Goal: Communication & Community: Answer question/provide support

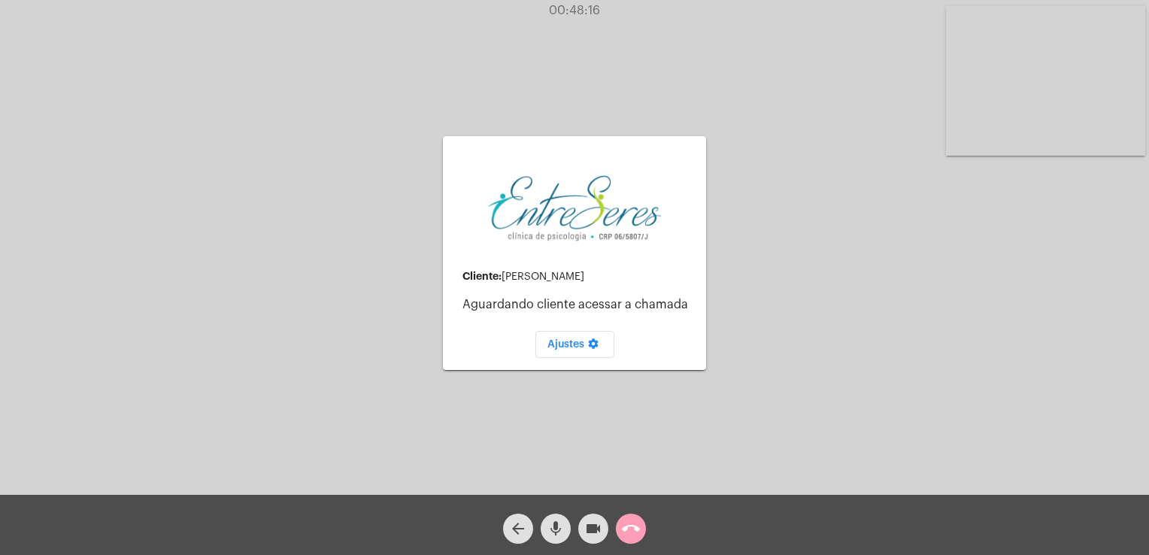
click at [626, 520] on mat-icon "call_end" at bounding box center [631, 529] width 18 height 18
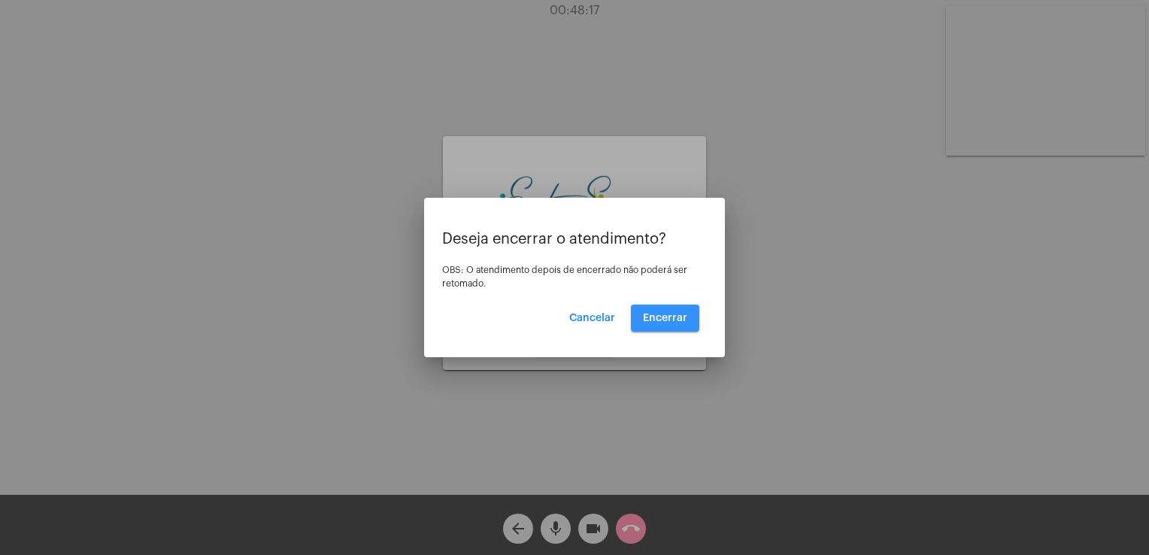
click at [653, 306] on button "Encerrar" at bounding box center [665, 317] width 68 height 27
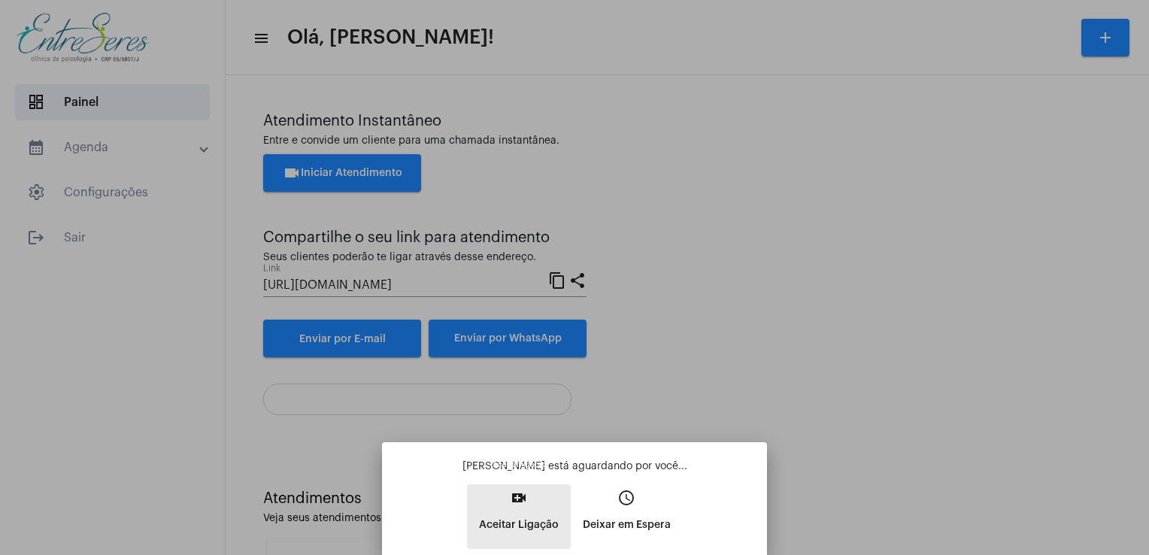
click at [532, 510] on button "video_call Aceitar Ligação" at bounding box center [519, 516] width 104 height 65
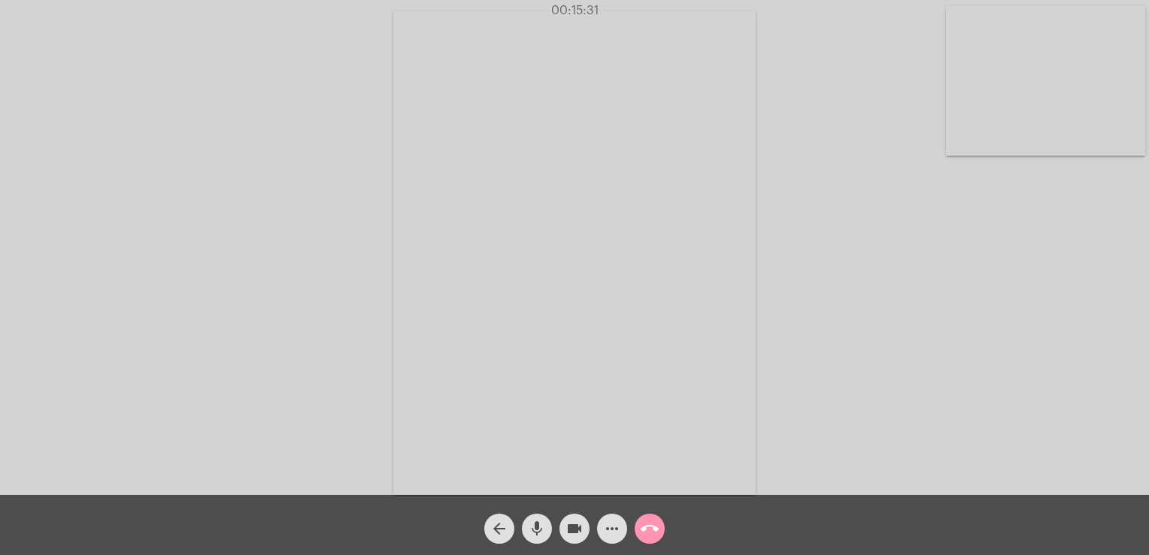
click at [851, 225] on div "Acessando Câmera e Microfone..." at bounding box center [575, 251] width 1146 height 495
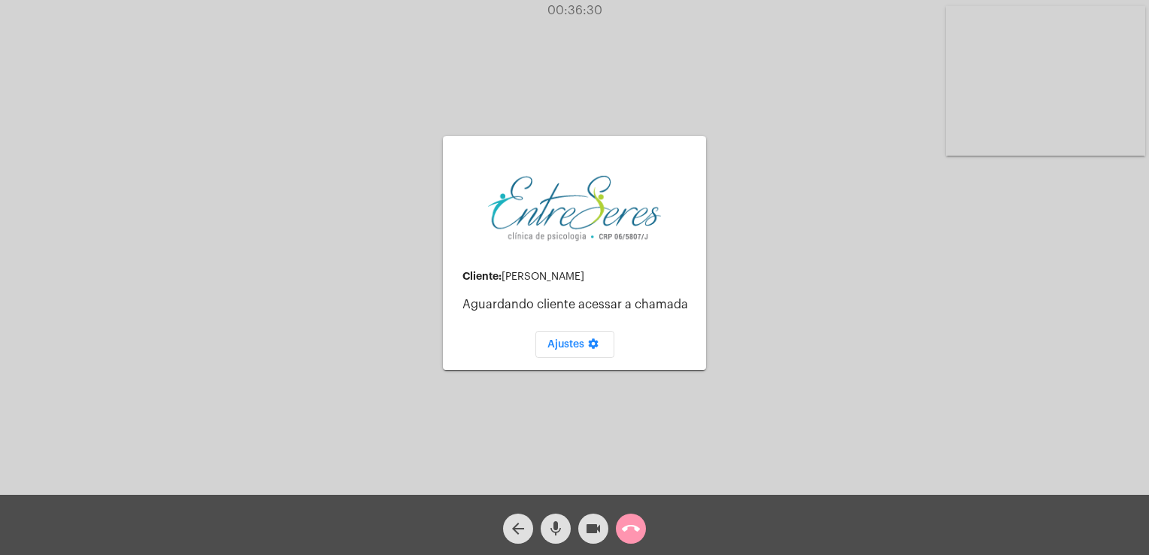
click at [646, 537] on div "call_end" at bounding box center [631, 525] width 38 height 38
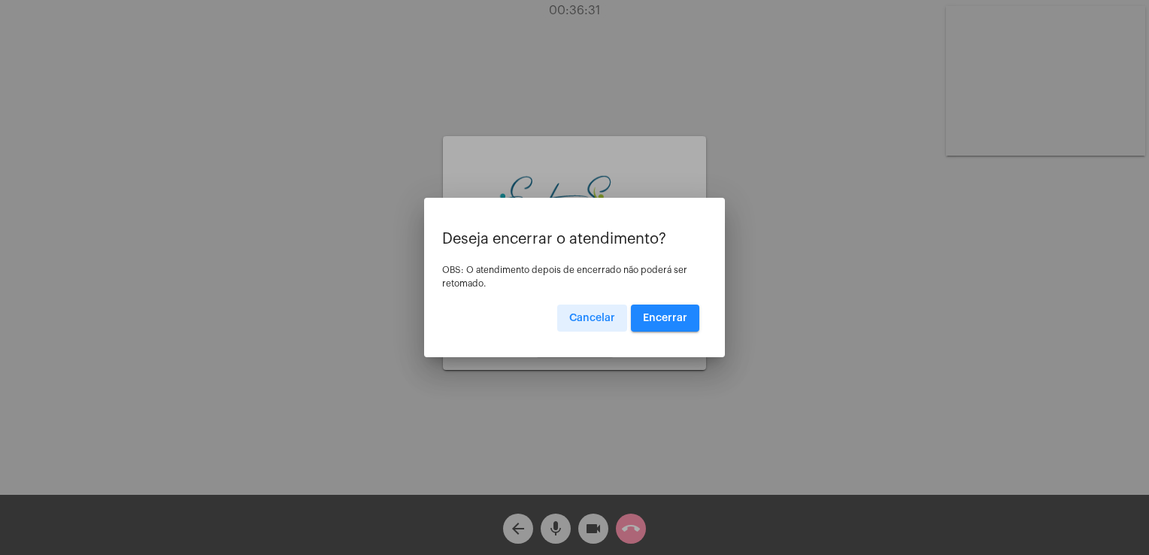
click at [660, 327] on button "Encerrar" at bounding box center [665, 317] width 68 height 27
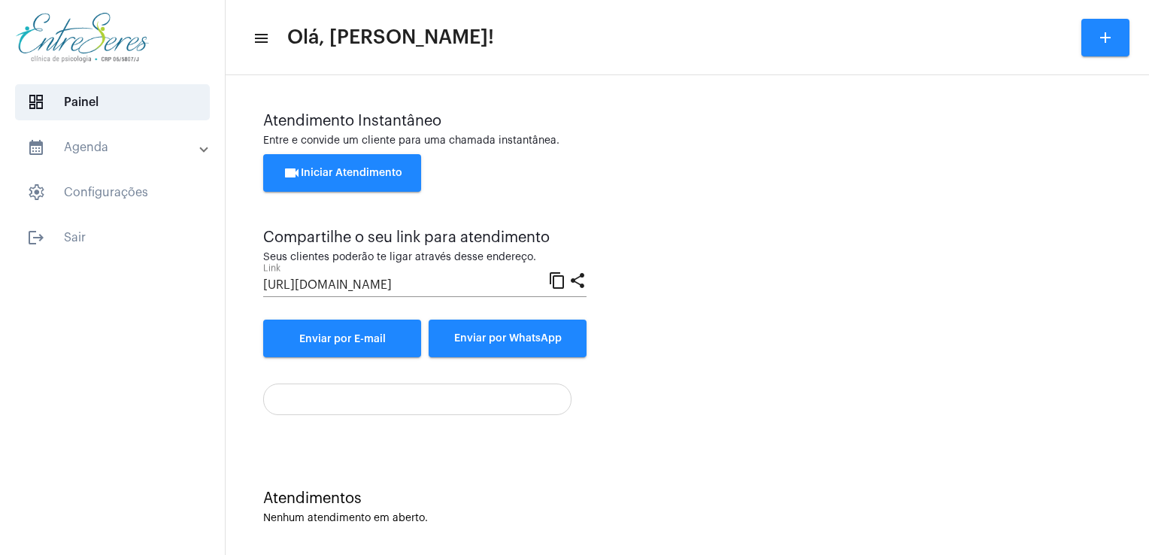
click at [751, 385] on div at bounding box center [687, 393] width 848 height 43
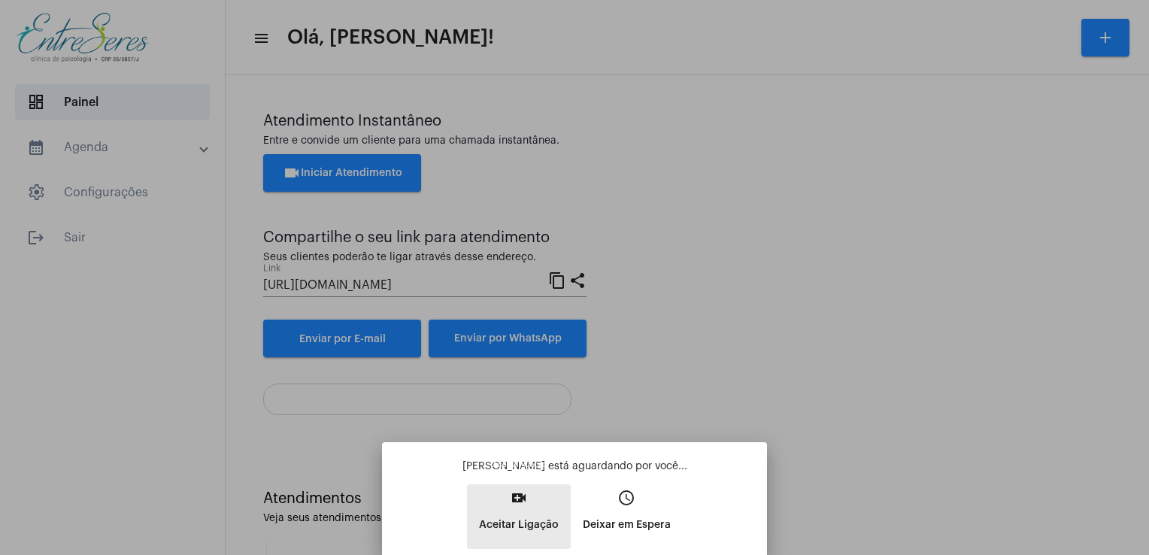
click at [533, 520] on p "Aceitar Ligação" at bounding box center [519, 524] width 80 height 27
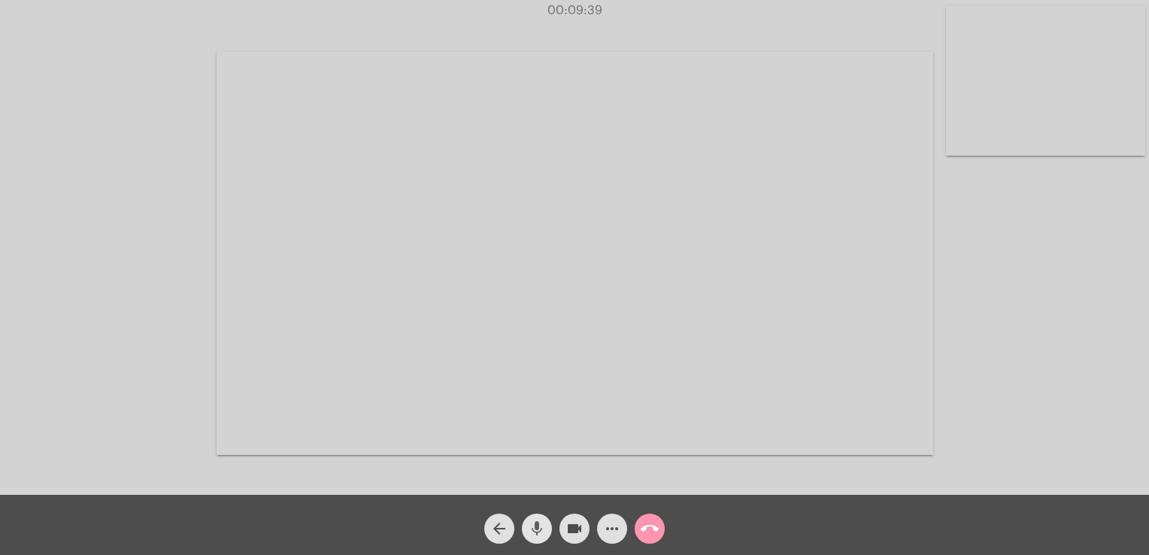
click at [538, 532] on mat-icon "mic" at bounding box center [537, 529] width 18 height 18
click at [538, 532] on mat-icon "mic_off" at bounding box center [537, 529] width 18 height 18
click at [538, 532] on mat-icon "mic" at bounding box center [537, 529] width 18 height 18
click at [538, 532] on mat-icon "mic_off" at bounding box center [537, 529] width 18 height 18
